Goal: Task Accomplishment & Management: Complete application form

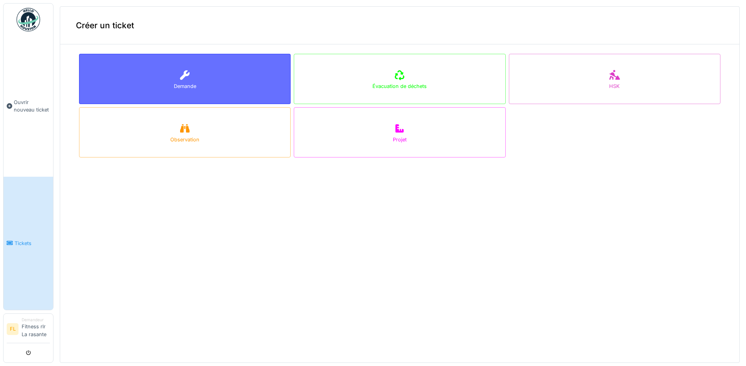
click at [163, 72] on div "Demande" at bounding box center [185, 79] width 212 height 50
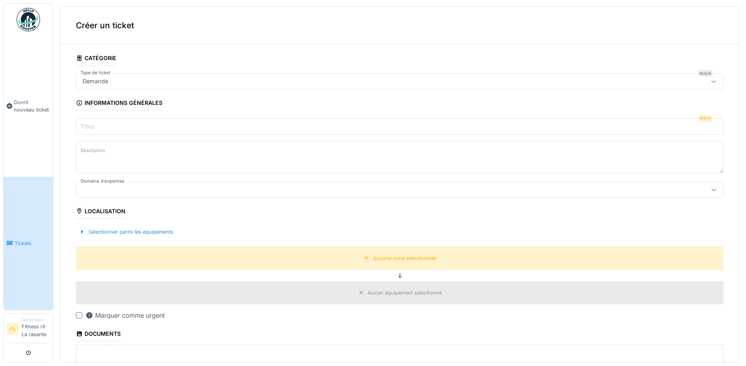
click at [139, 80] on div "Demande" at bounding box center [364, 81] width 570 height 9
type input "**********"
click at [386, 54] on fieldset "**********" at bounding box center [400, 274] width 648 height 447
click at [145, 125] on input "Titre" at bounding box center [400, 126] width 648 height 17
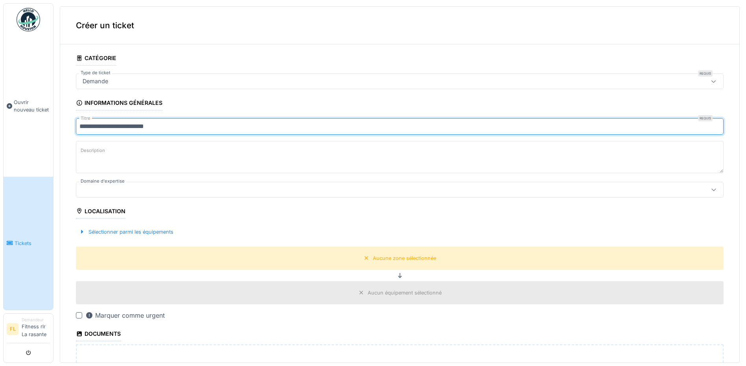
type input "**********"
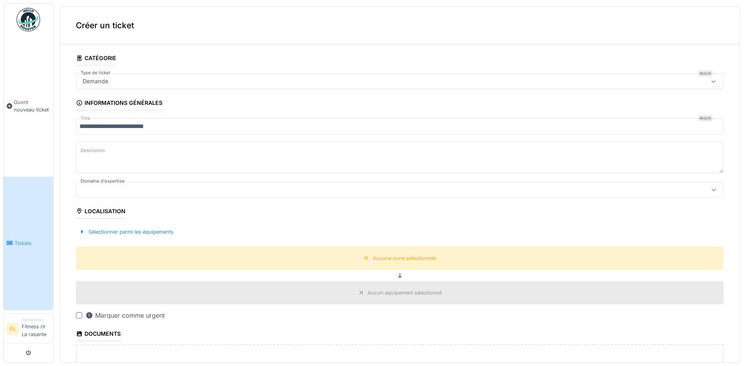
click at [124, 154] on textarea "Description" at bounding box center [400, 157] width 648 height 32
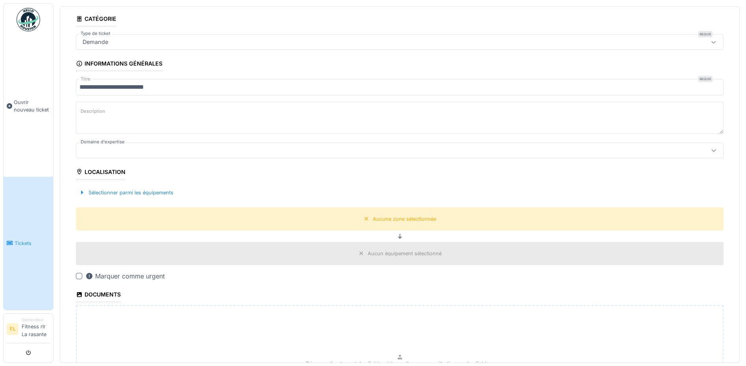
click at [123, 154] on div at bounding box center [364, 150] width 570 height 9
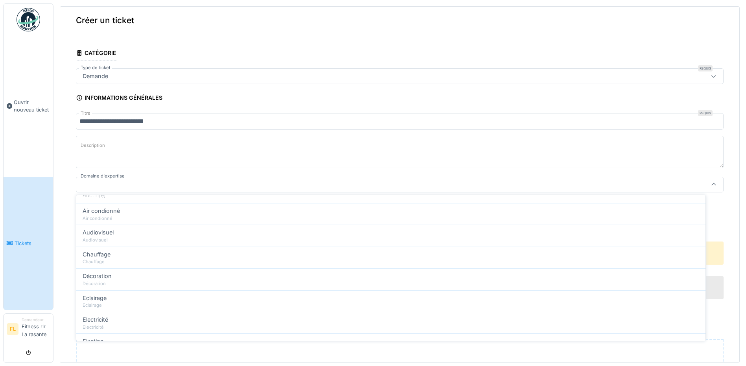
scroll to position [79, 0]
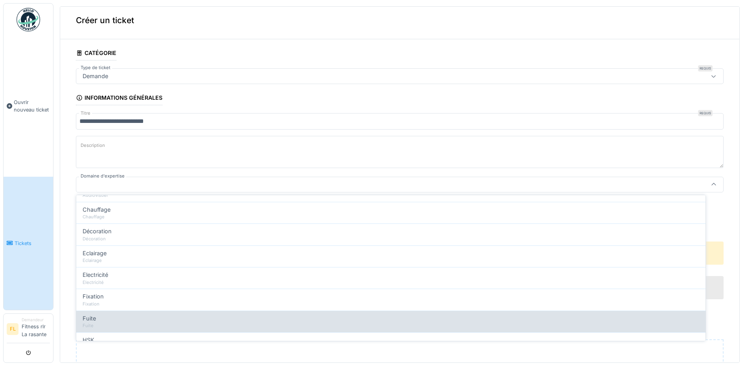
click at [102, 320] on div "Fuite" at bounding box center [391, 319] width 617 height 9
type input "***"
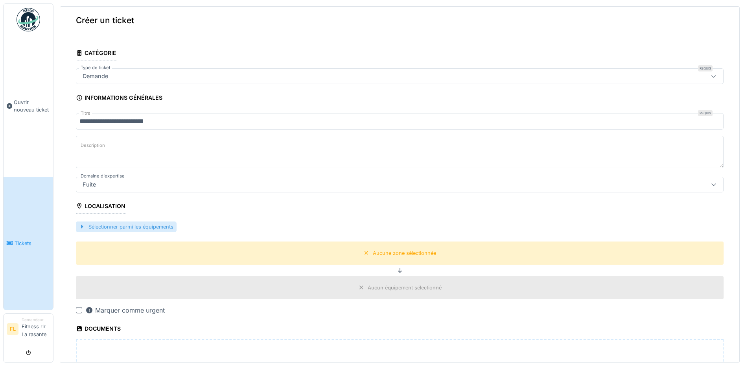
click at [86, 224] on div "Sélectionner parmi les équipements" at bounding box center [126, 227] width 101 height 11
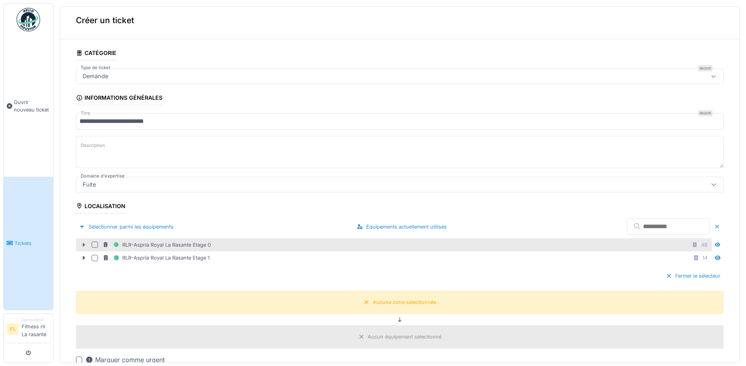
click at [81, 243] on icon at bounding box center [84, 245] width 6 height 5
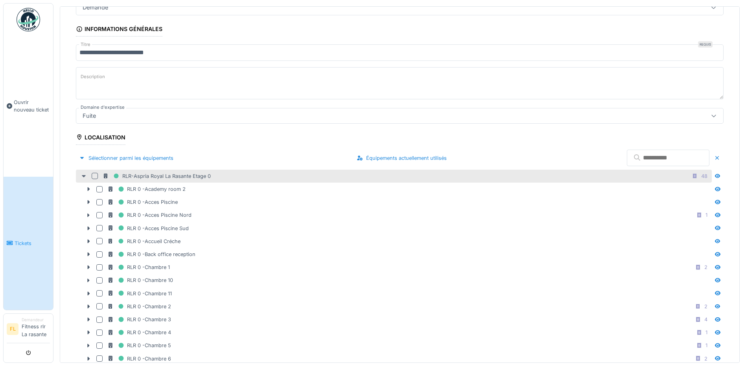
scroll to position [84, 0]
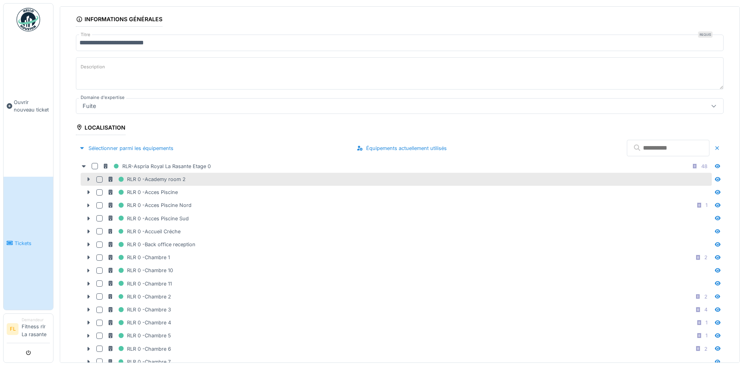
click at [88, 179] on icon at bounding box center [89, 180] width 2 height 4
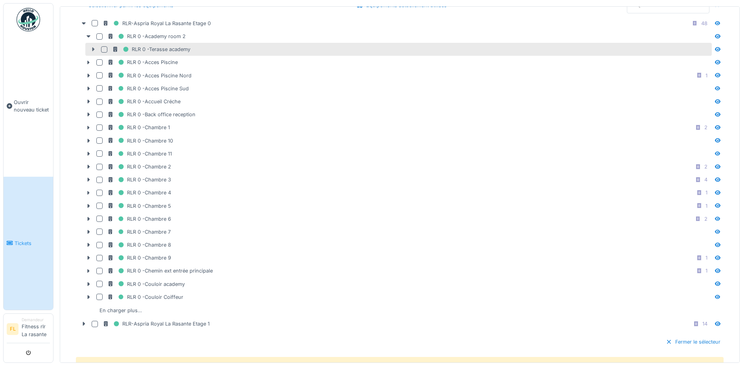
scroll to position [241, 0]
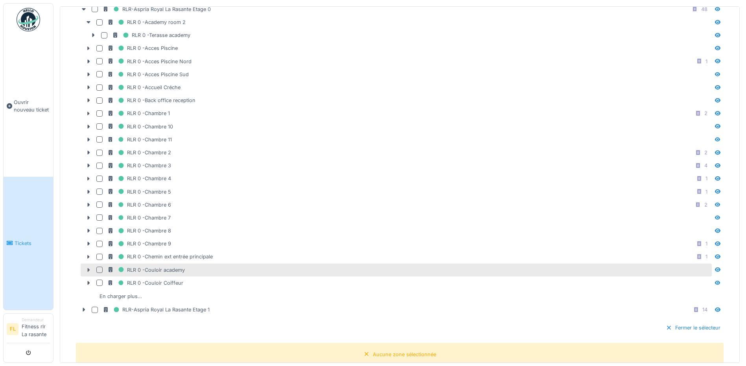
click at [90, 268] on icon at bounding box center [88, 270] width 6 height 5
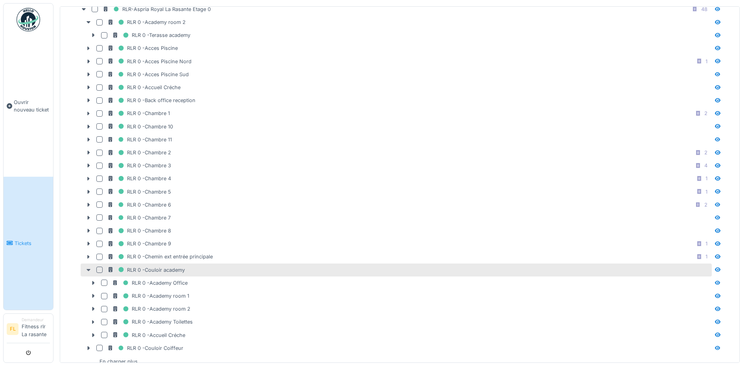
scroll to position [280, 0]
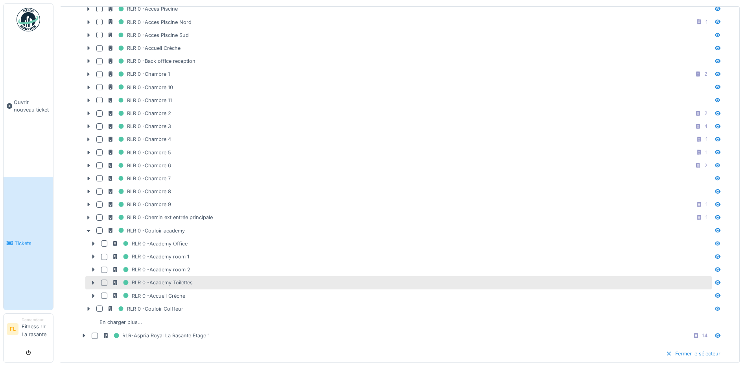
click at [104, 280] on div at bounding box center [104, 283] width 6 height 6
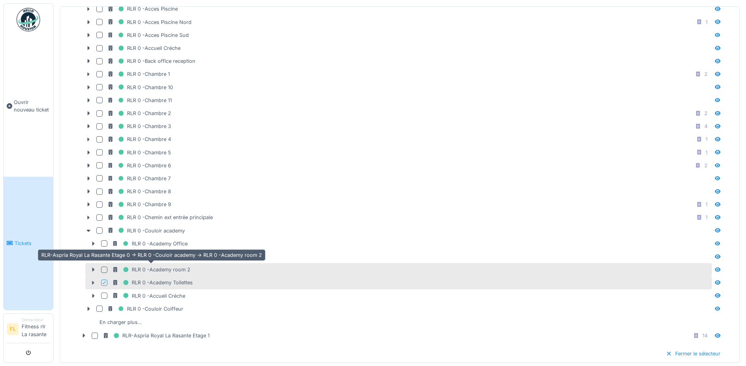
scroll to position [554, 0]
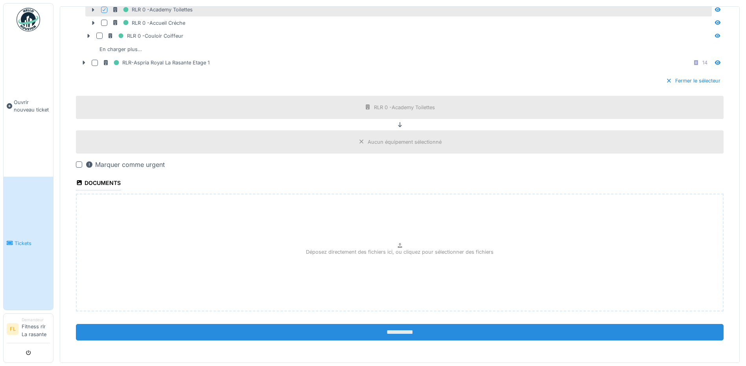
click at [311, 334] on input "**********" at bounding box center [400, 332] width 648 height 17
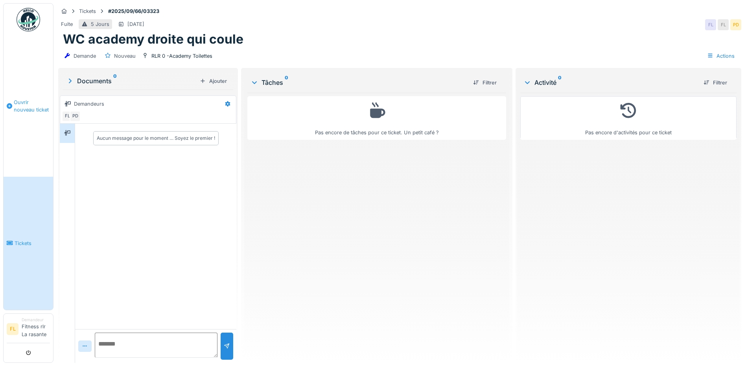
click at [34, 123] on link "Ouvrir nouveau ticket" at bounding box center [29, 106] width 50 height 141
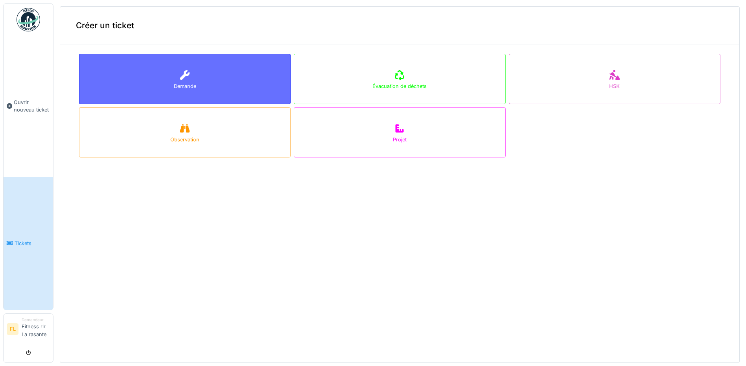
click at [169, 90] on div "Demande" at bounding box center [185, 79] width 212 height 50
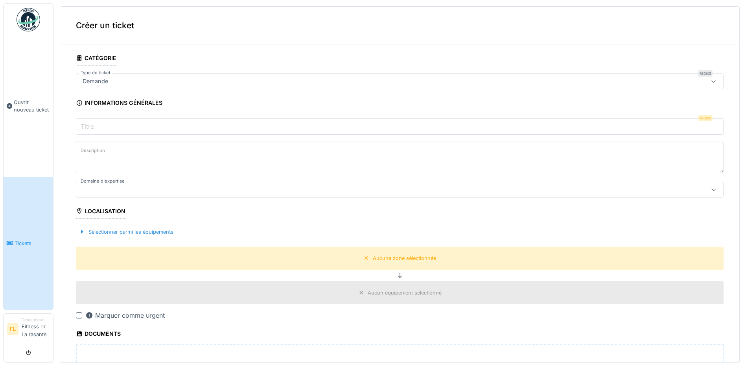
click at [109, 124] on input "Titre" at bounding box center [400, 126] width 648 height 17
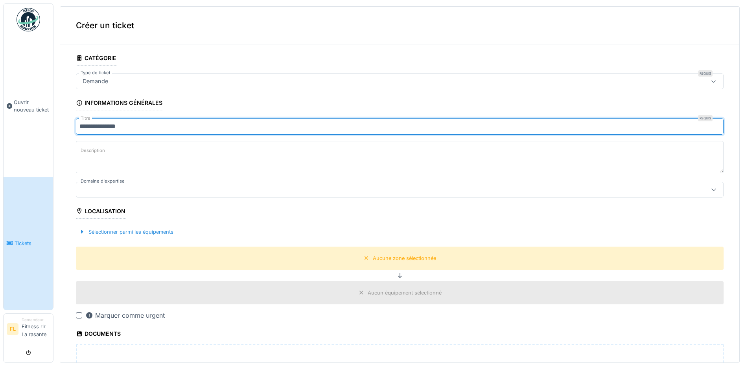
type input "**********"
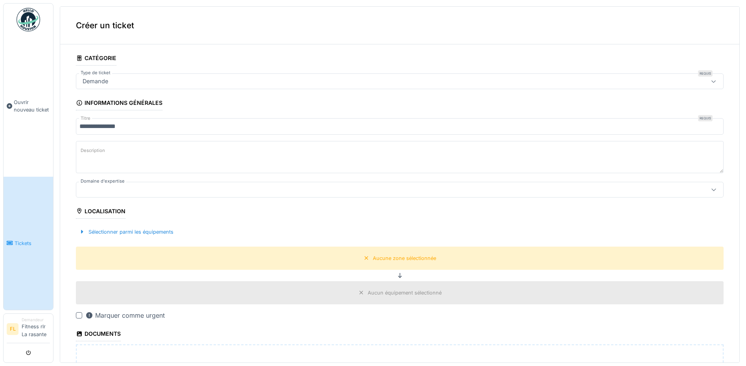
click at [102, 155] on label "Description" at bounding box center [93, 151] width 28 height 10
click at [102, 155] on textarea "Description" at bounding box center [400, 157] width 648 height 32
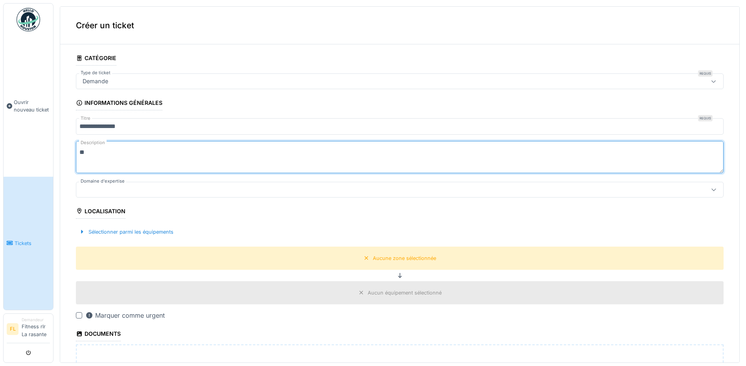
type textarea "*"
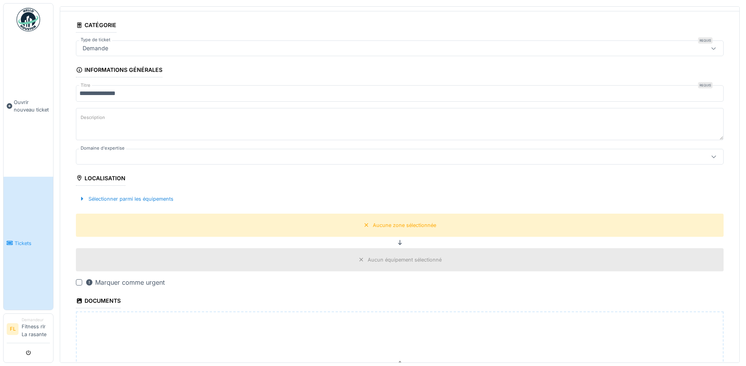
scroll to position [79, 0]
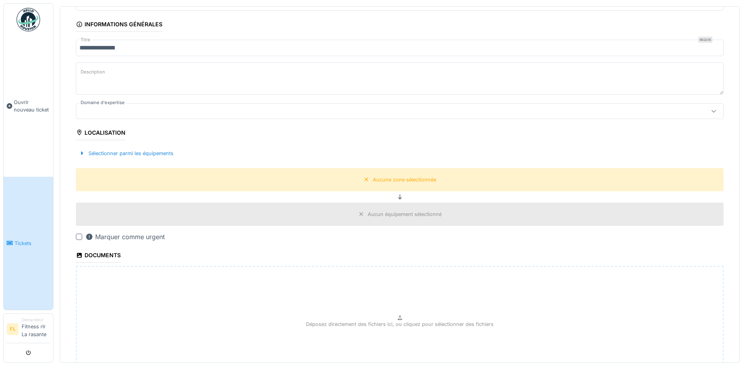
click at [134, 111] on div at bounding box center [364, 111] width 570 height 9
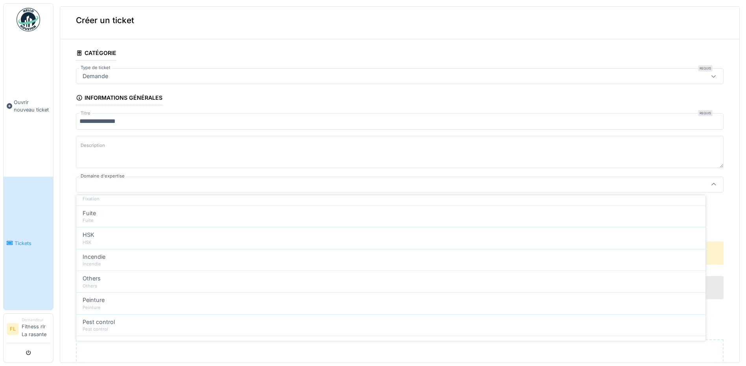
scroll to position [197, 0]
click at [119, 267] on div "Others" at bounding box center [391, 266] width 617 height 9
type input "***"
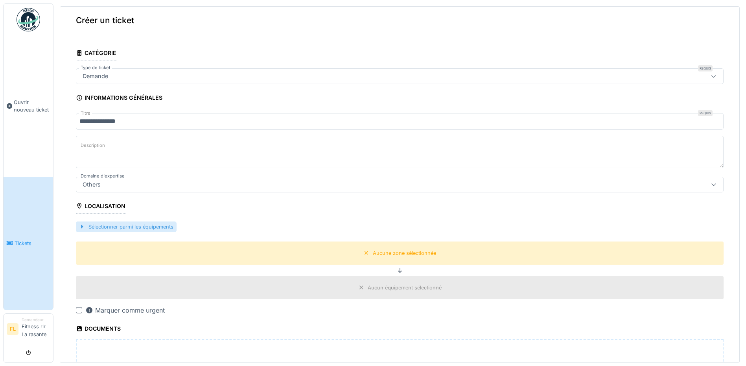
click at [94, 226] on div "Sélectionner parmi les équipements" at bounding box center [126, 227] width 101 height 11
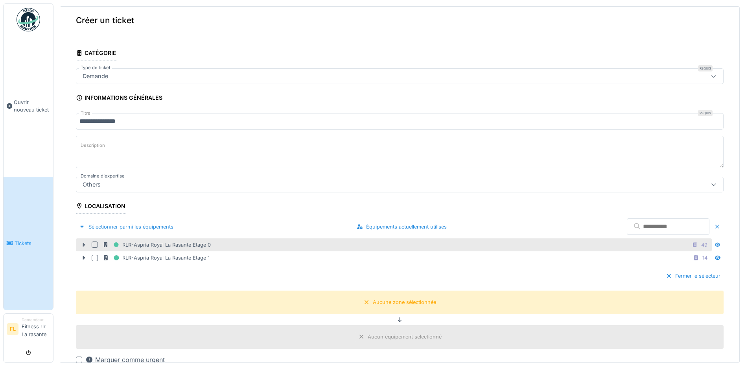
click at [85, 245] on icon at bounding box center [84, 245] width 6 height 5
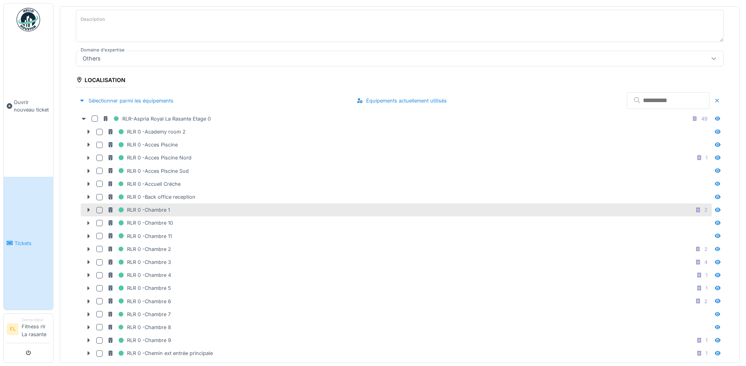
scroll to position [123, 0]
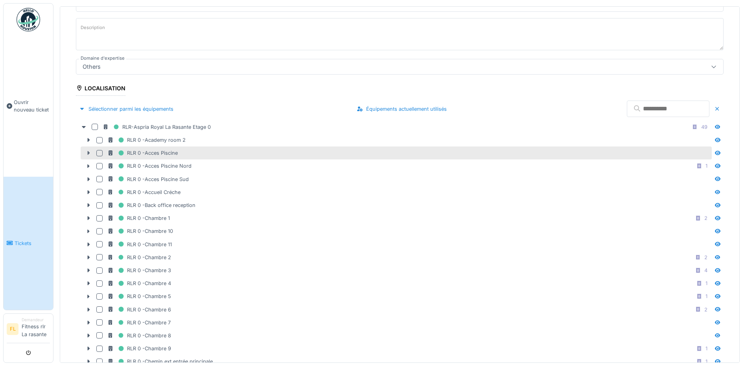
click at [88, 155] on div at bounding box center [88, 153] width 13 height 8
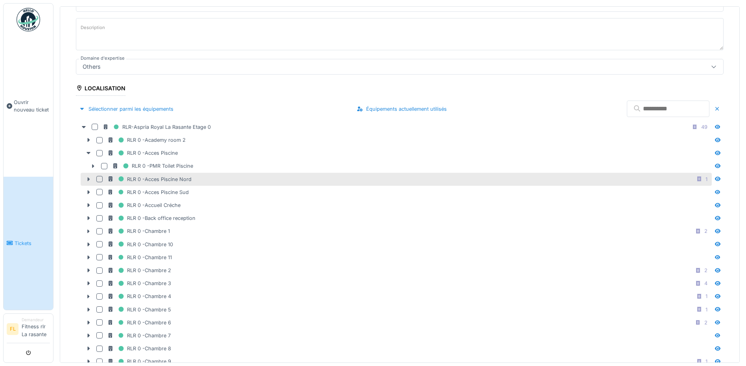
click at [88, 177] on icon at bounding box center [89, 179] width 2 height 4
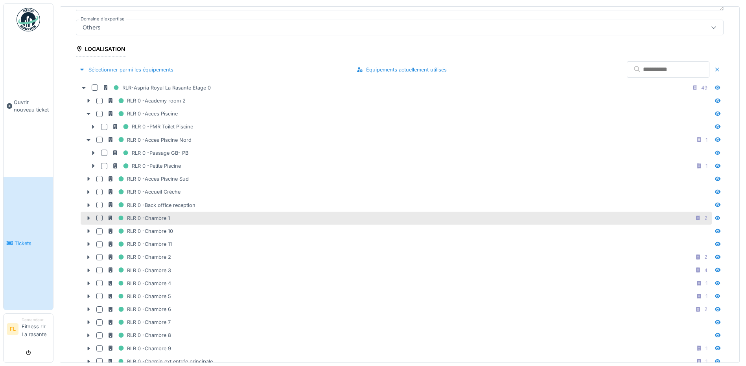
scroll to position [241, 0]
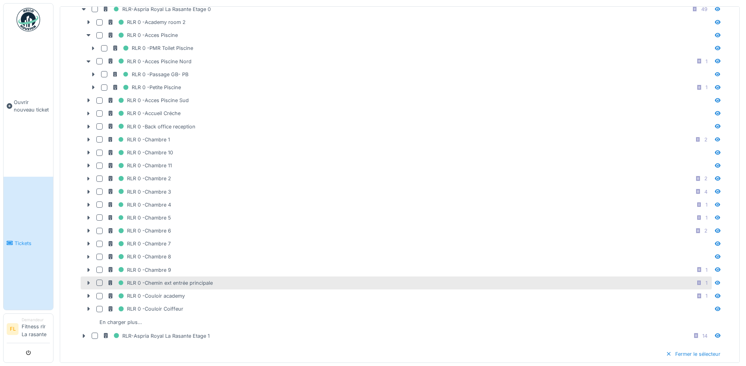
click at [87, 283] on icon at bounding box center [88, 283] width 6 height 5
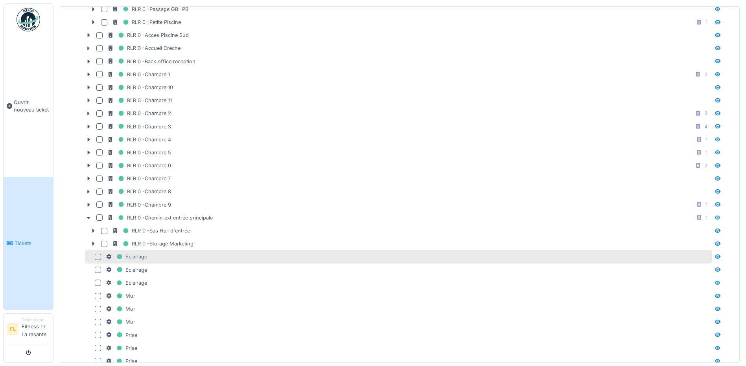
scroll to position [320, 0]
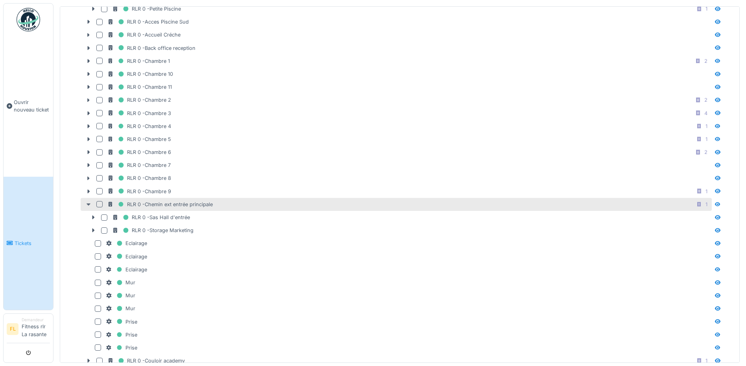
click at [87, 201] on div at bounding box center [88, 205] width 13 height 8
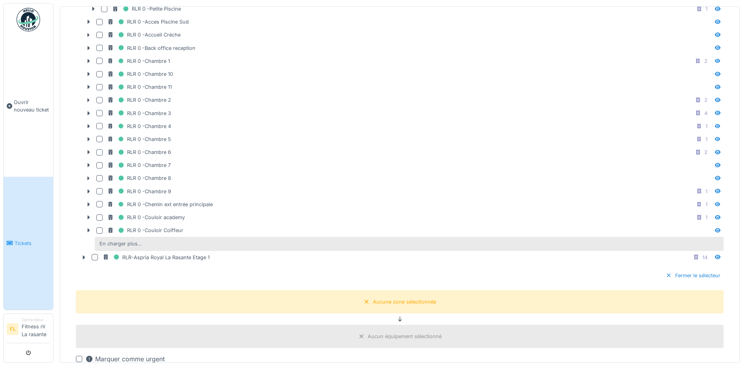
click at [122, 242] on div "En charger plus…" at bounding box center [120, 244] width 49 height 11
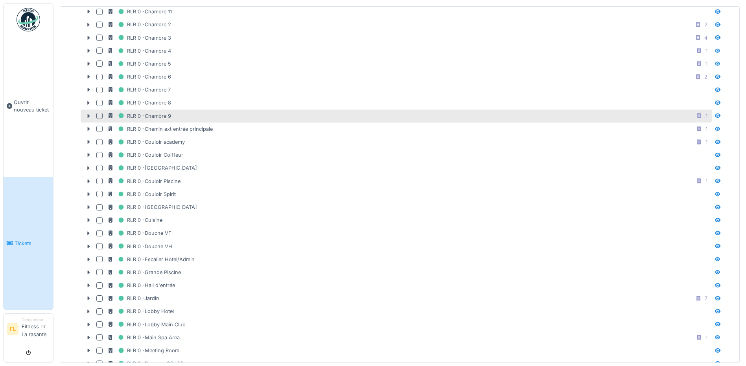
scroll to position [398, 0]
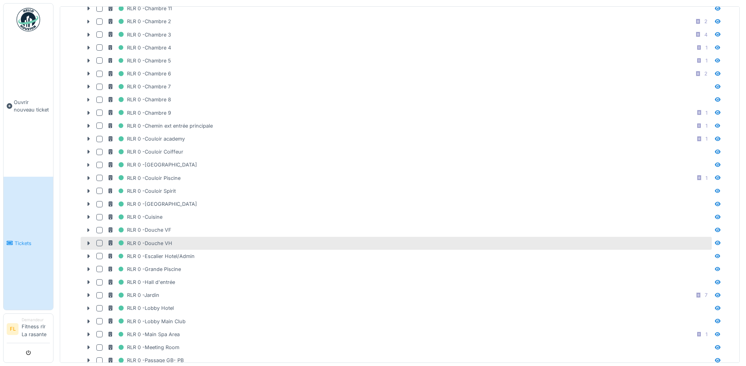
click at [100, 243] on div at bounding box center [99, 243] width 6 height 6
click at [100, 242] on icon at bounding box center [99, 243] width 3 height 3
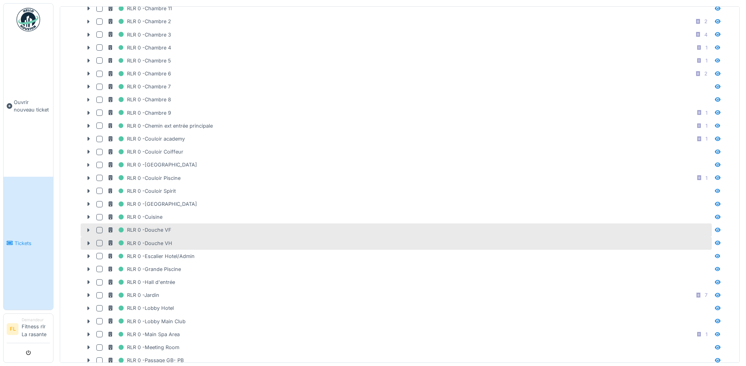
click at [99, 230] on div at bounding box center [99, 230] width 6 height 6
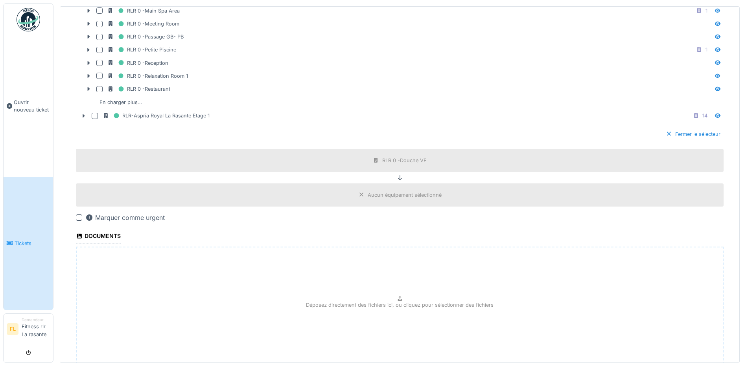
scroll to position [775, 0]
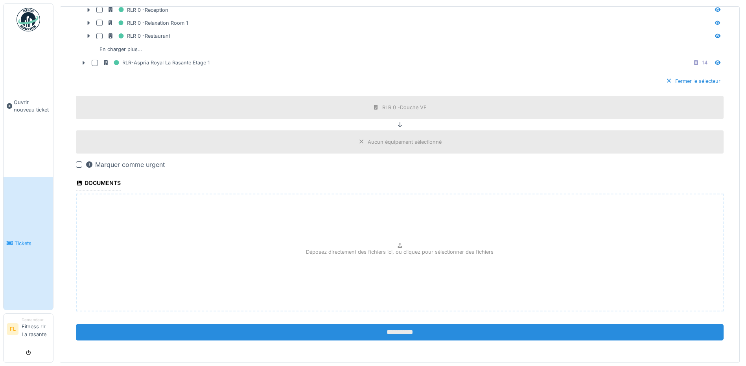
click at [311, 328] on input "**********" at bounding box center [400, 332] width 648 height 17
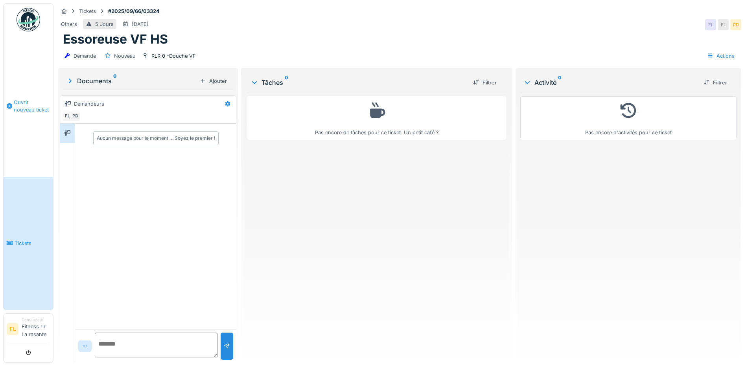
click at [29, 93] on link "Ouvrir nouveau ticket" at bounding box center [29, 106] width 50 height 141
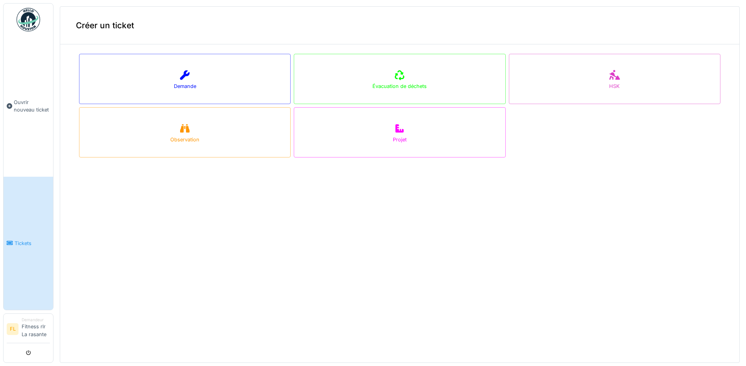
click at [196, 79] on div "Annuler Créer un ticket Demande Évacuation de déchets HSK Observation Projet" at bounding box center [399, 181] width 692 height 363
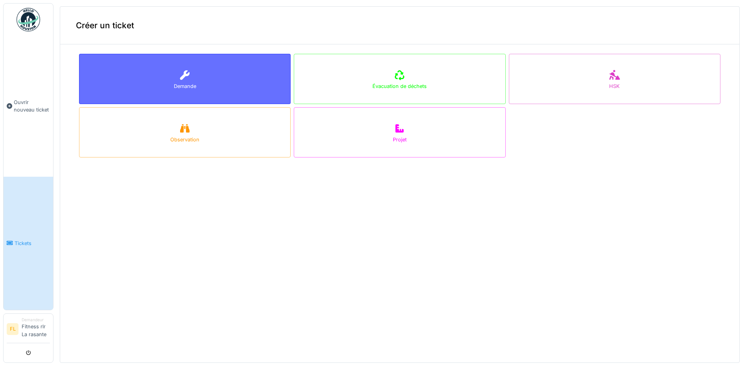
click at [186, 74] on icon at bounding box center [184, 74] width 9 height 9
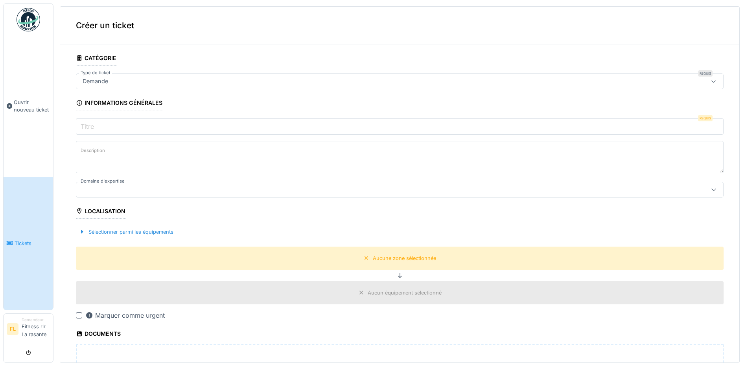
click at [100, 129] on input "Titre" at bounding box center [400, 126] width 648 height 17
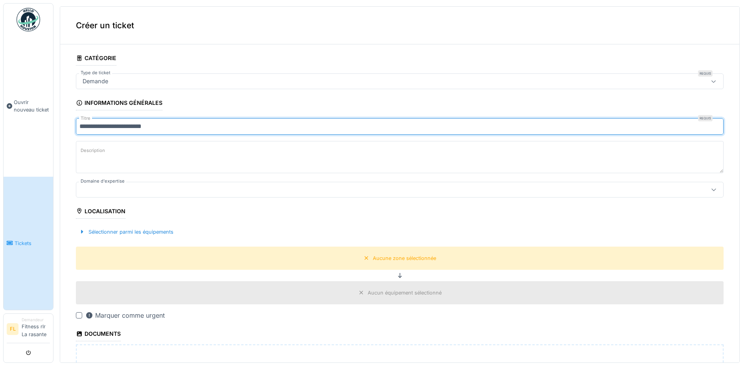
type input "**********"
click at [136, 190] on div at bounding box center [364, 190] width 570 height 9
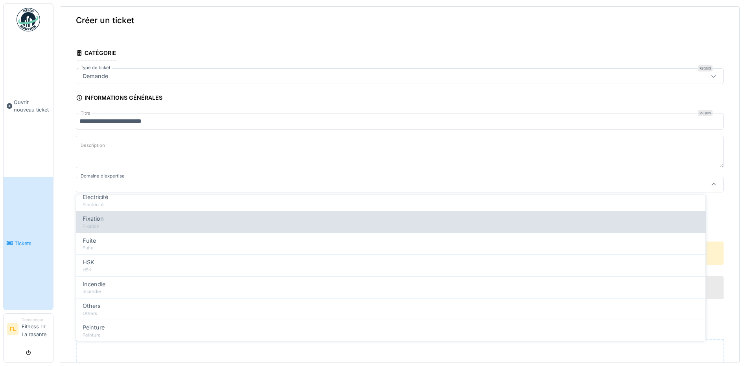
scroll to position [157, 0]
click at [112, 223] on div "Fixation" at bounding box center [391, 226] width 617 height 7
type input "***"
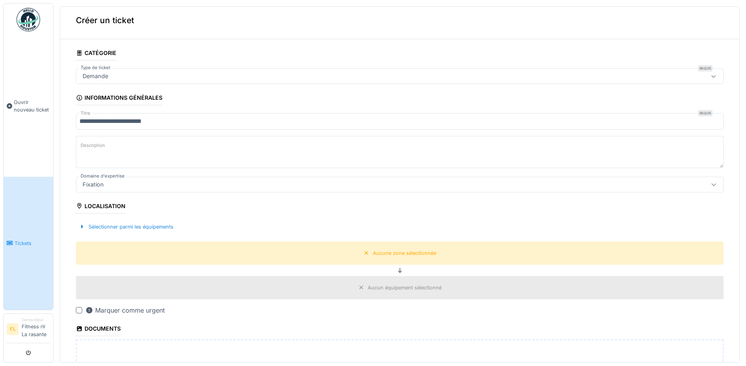
click at [106, 147] on label "Description" at bounding box center [93, 146] width 28 height 10
click at [106, 147] on textarea "Description" at bounding box center [400, 152] width 648 height 32
click at [84, 227] on div at bounding box center [82, 226] width 6 height 7
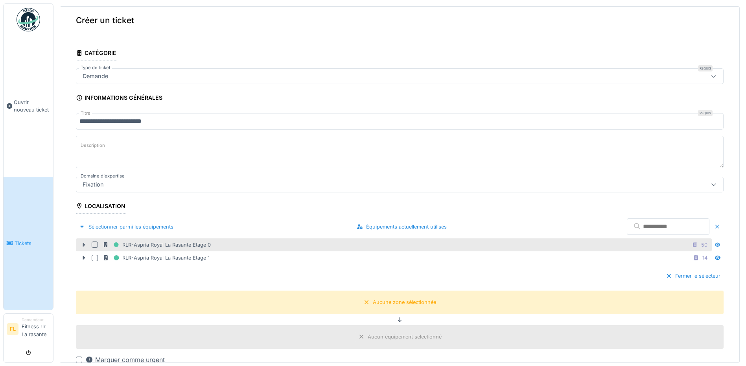
click at [83, 243] on icon at bounding box center [84, 245] width 6 height 5
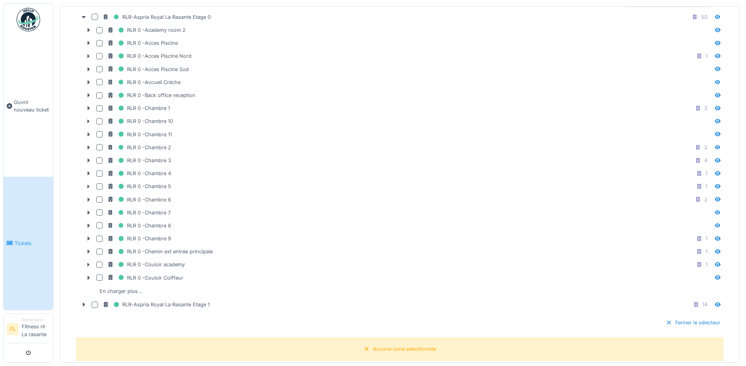
scroll to position [241, 0]
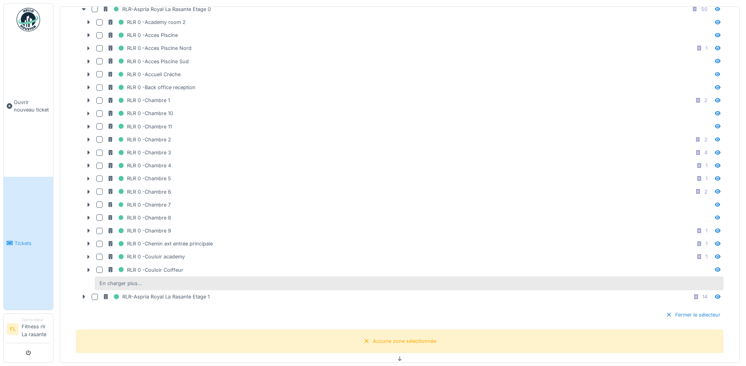
click at [134, 280] on div "En charger plus…" at bounding box center [120, 283] width 49 height 11
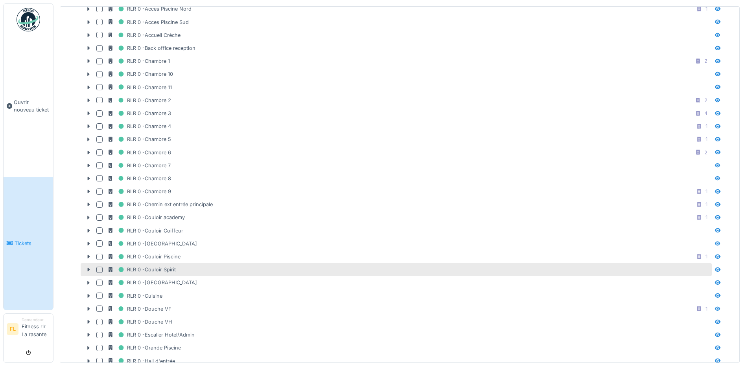
scroll to position [320, 0]
click at [90, 269] on icon at bounding box center [88, 269] width 6 height 5
click at [90, 268] on icon at bounding box center [88, 269] width 6 height 5
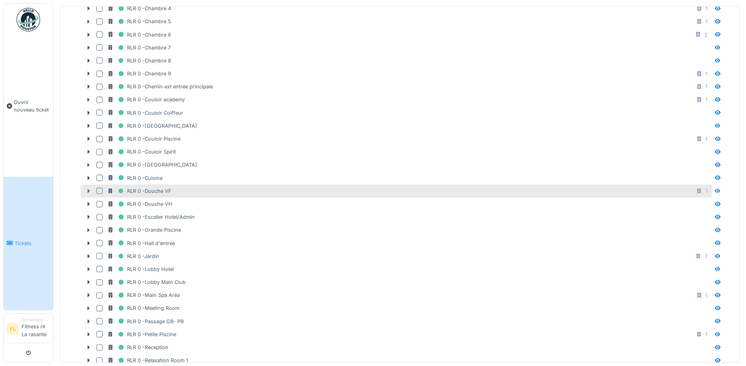
scroll to position [438, 0]
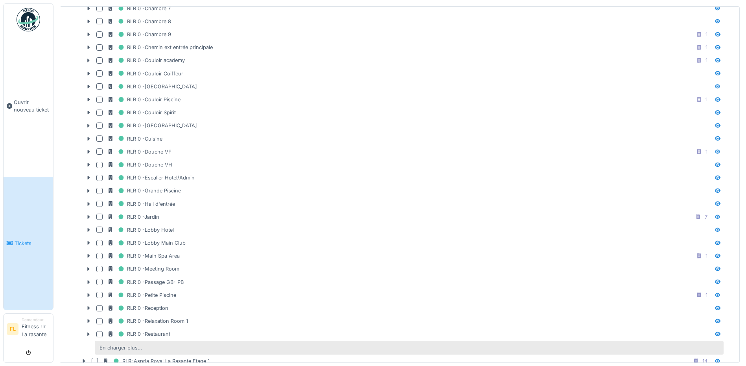
click at [119, 350] on div "En charger plus…" at bounding box center [120, 348] width 49 height 11
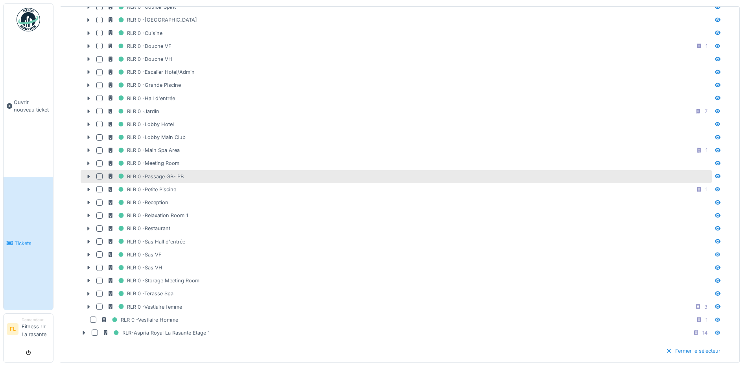
scroll to position [556, 0]
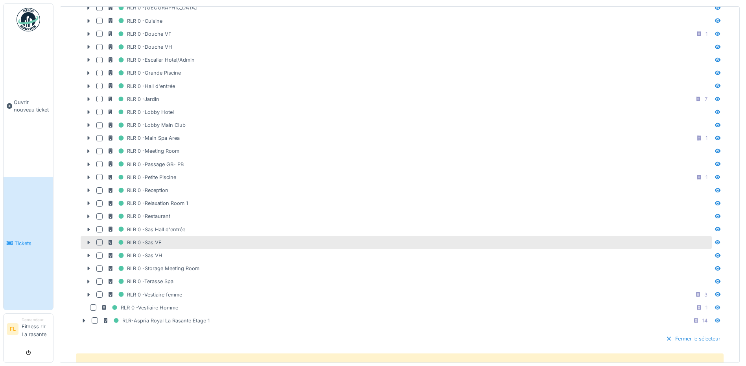
click at [88, 241] on icon at bounding box center [89, 243] width 2 height 4
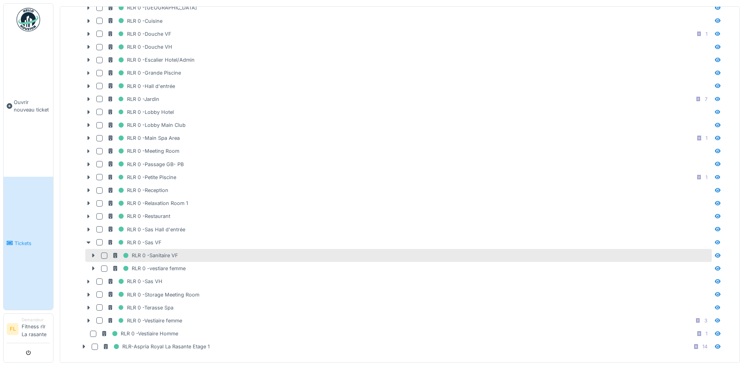
click at [106, 254] on div at bounding box center [104, 256] width 6 height 6
click at [96, 256] on icon at bounding box center [93, 255] width 6 height 5
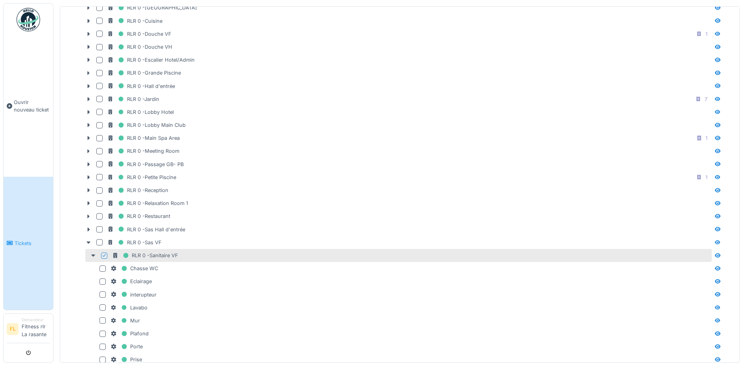
click at [103, 254] on icon at bounding box center [104, 256] width 5 height 4
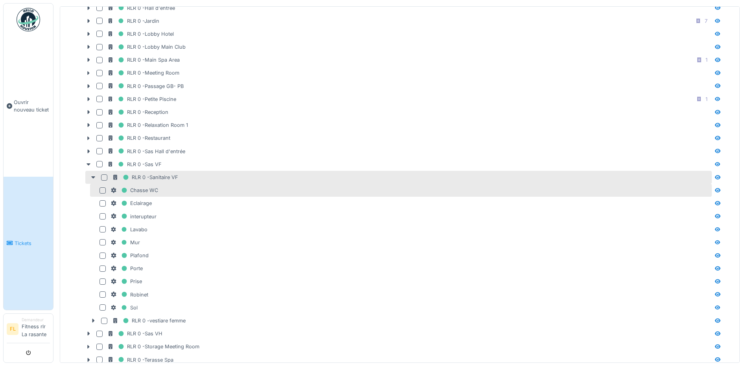
scroll to position [634, 0]
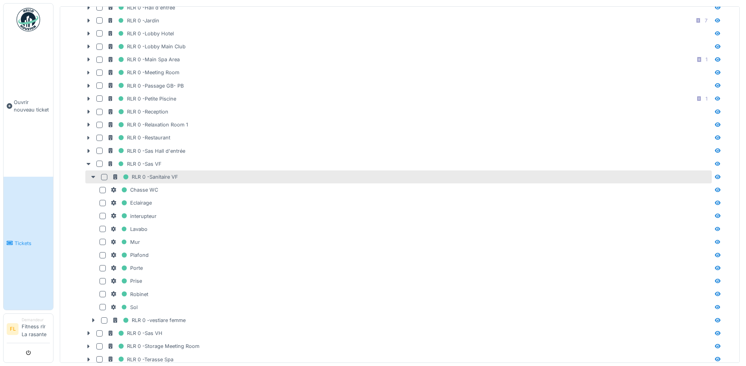
click at [107, 178] on div at bounding box center [104, 177] width 6 height 6
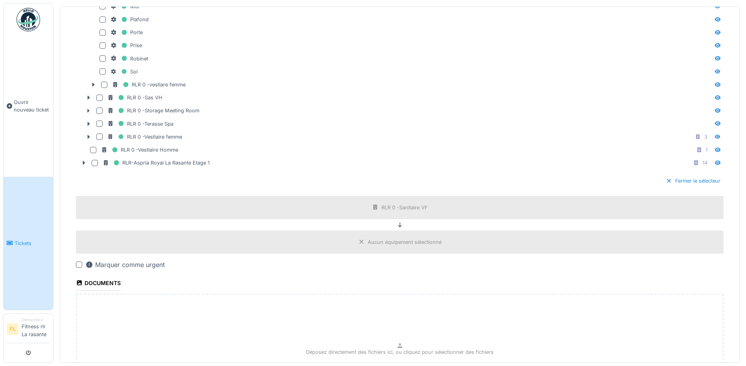
scroll to position [970, 0]
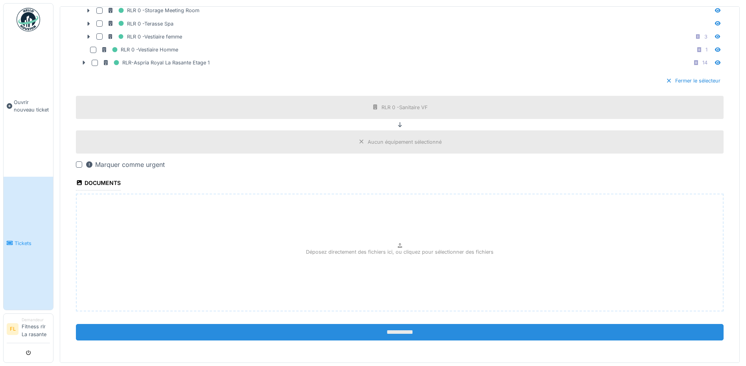
click at [356, 334] on input "**********" at bounding box center [400, 332] width 648 height 17
